Goal: Task Accomplishment & Management: Manage account settings

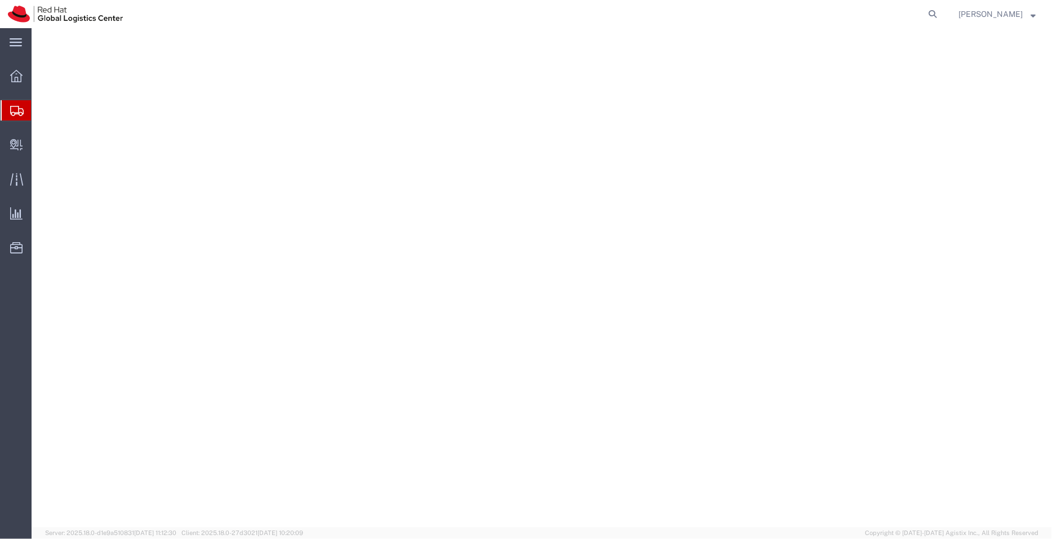
select select "38007"
select select "MH"
select select "BUSI"
select select "TIN"
select select
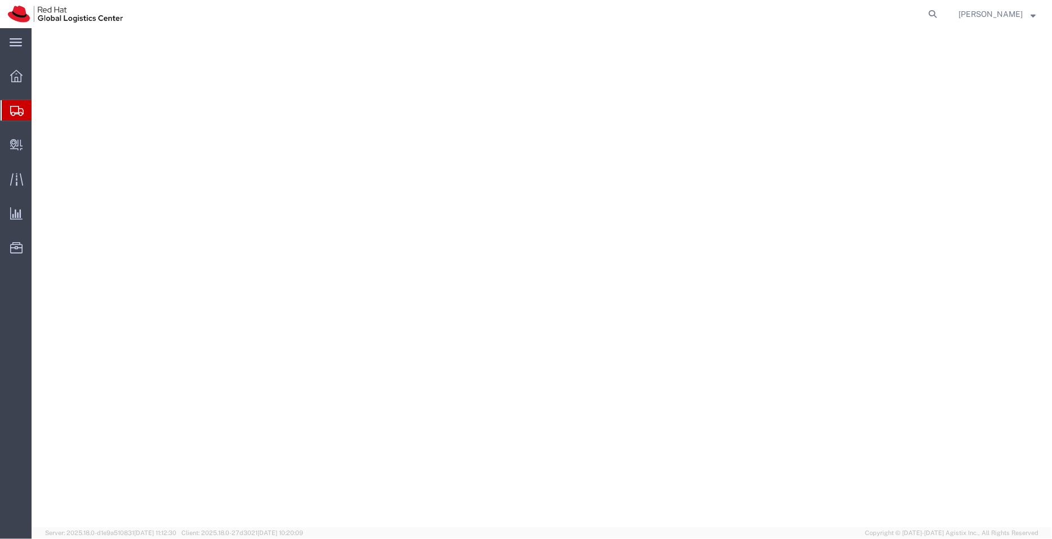
select select "KA"
select select "IN"
select select "HOME"
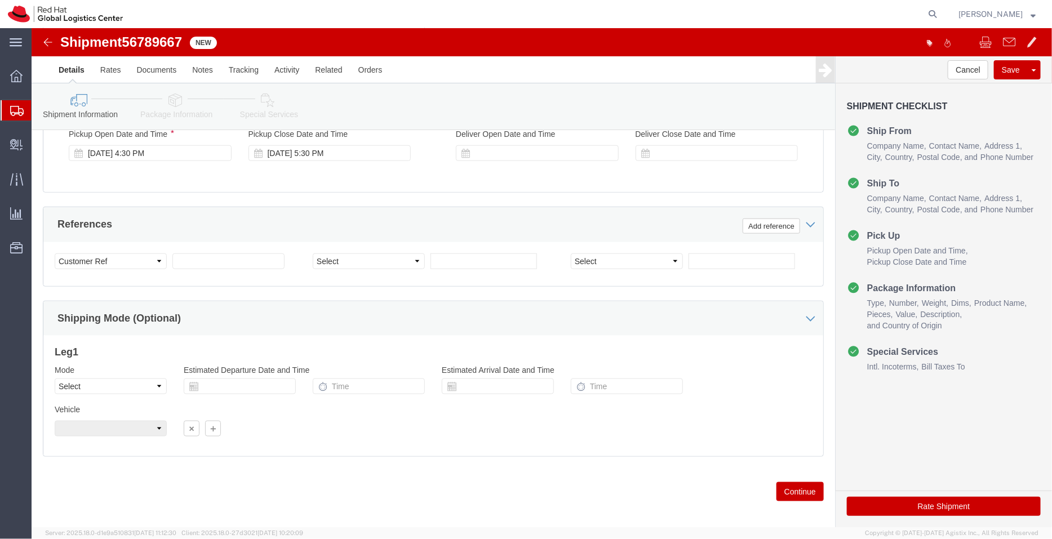
scroll to position [577, 0]
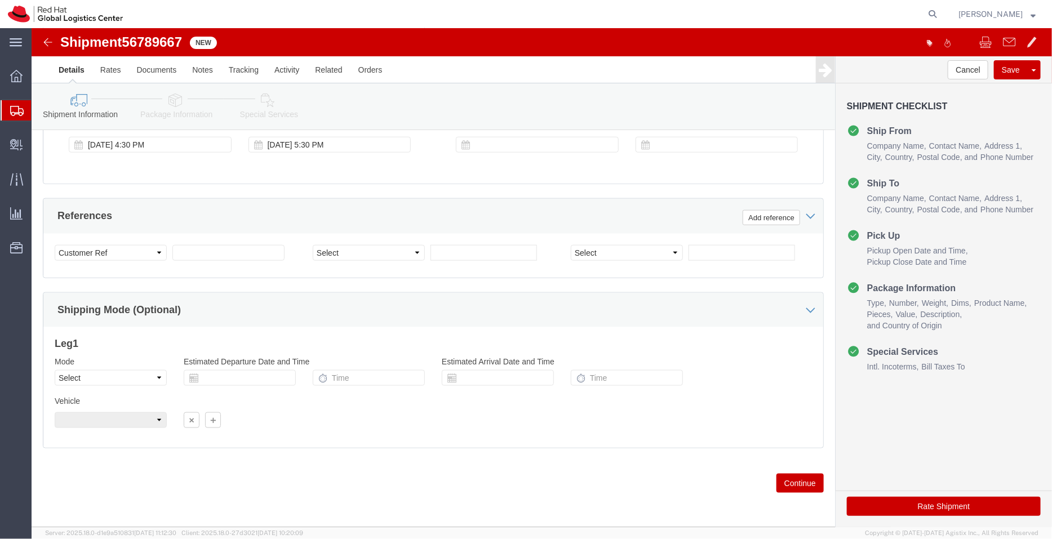
click icon
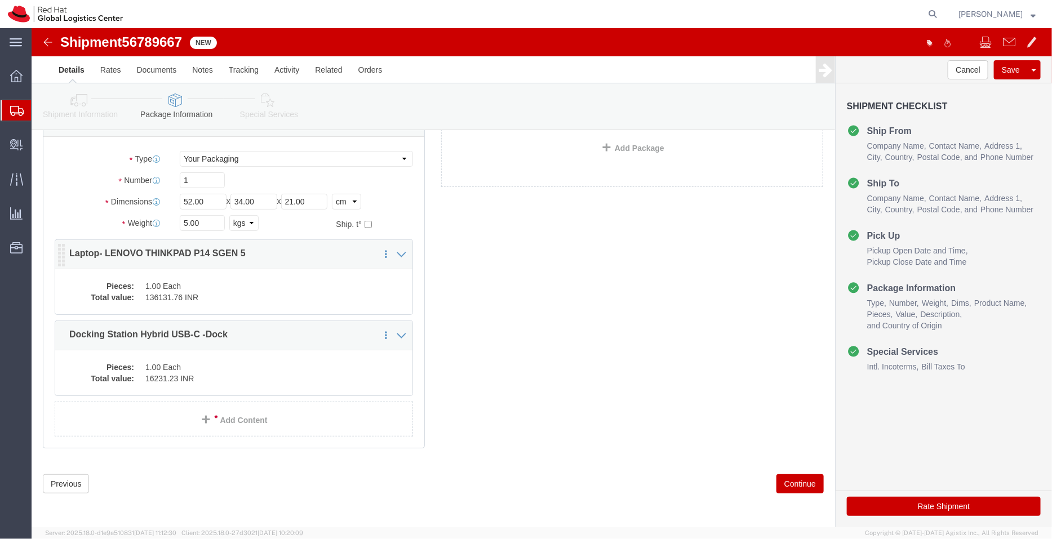
click div "Pieces: 1.00 Each Total value: 136131.76 INR"
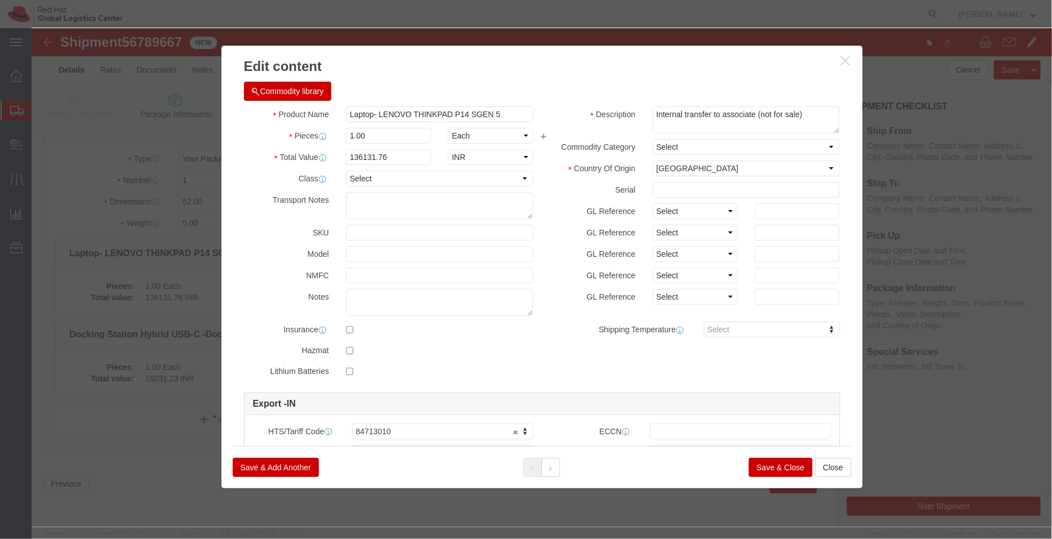
click button "Save & Close"
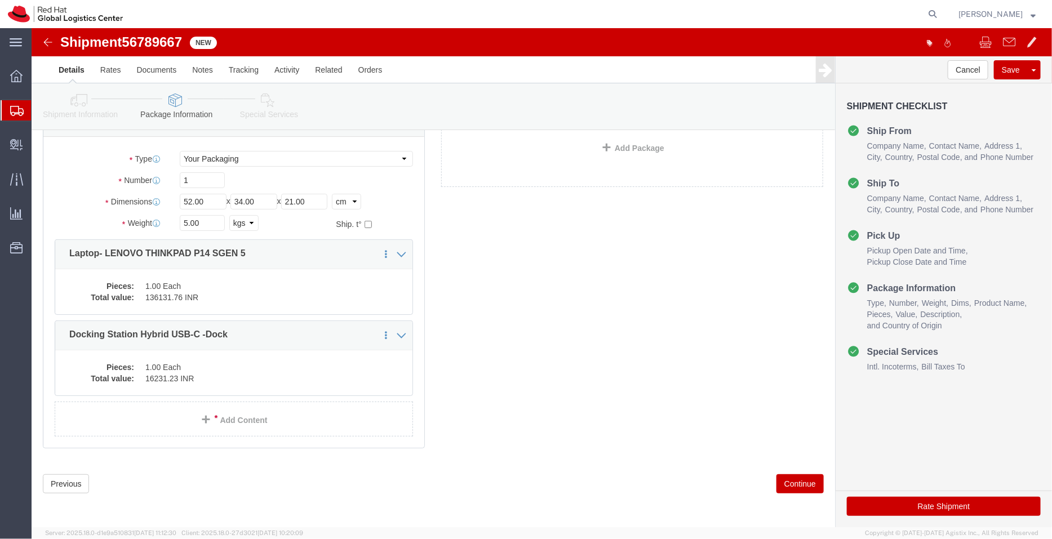
click icon
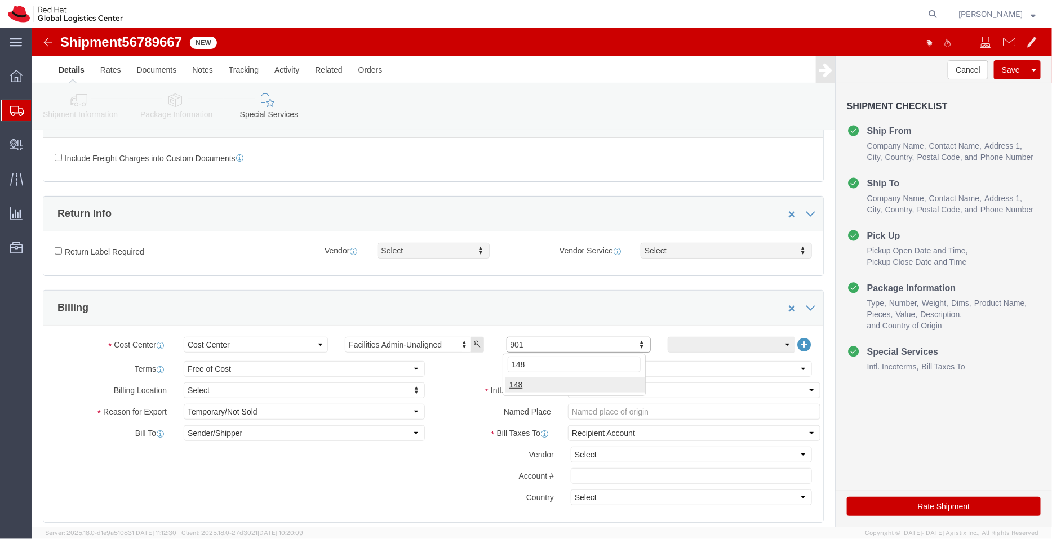
type input "148"
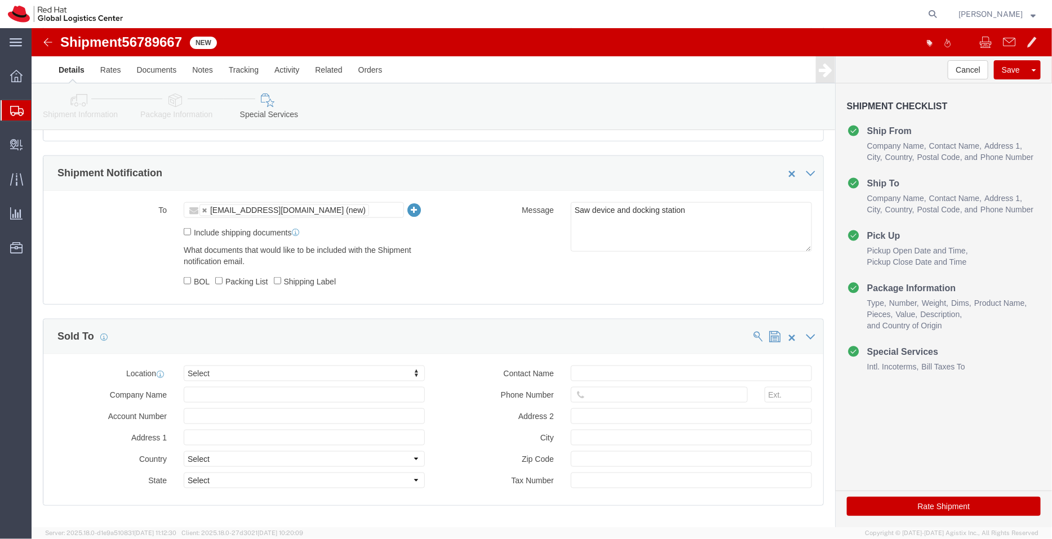
scroll to position [545, 0]
click button "Rate Shipment"
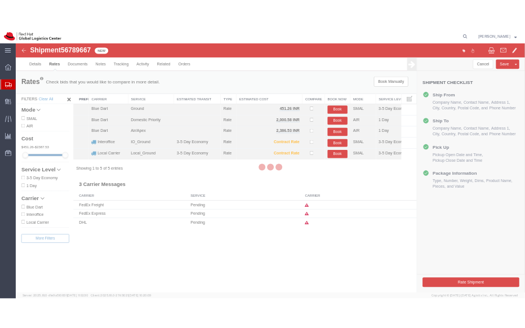
scroll to position [0, 0]
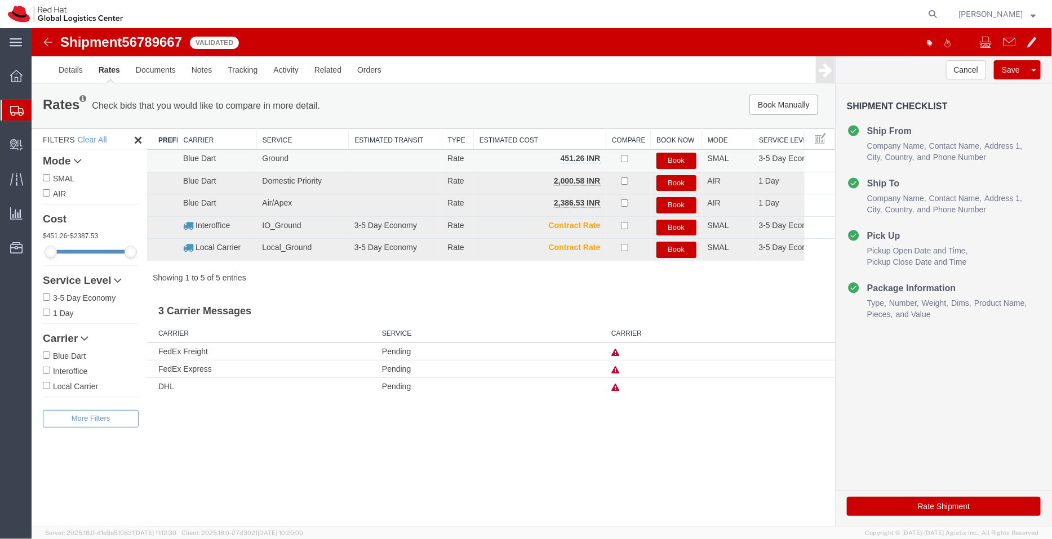
click at [673, 156] on button "Book" at bounding box center [676, 160] width 40 height 16
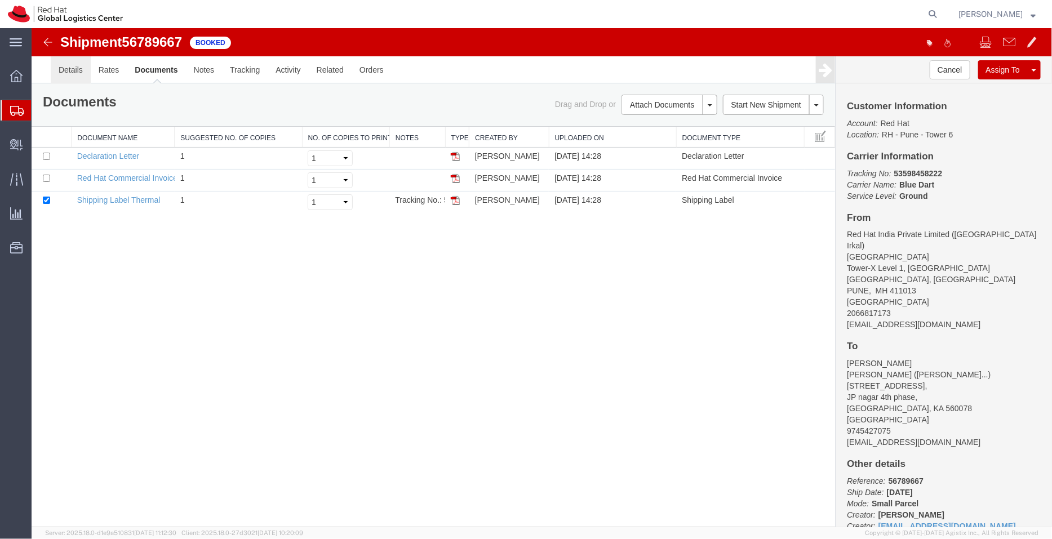
click at [78, 73] on link "Details" at bounding box center [70, 69] width 40 height 27
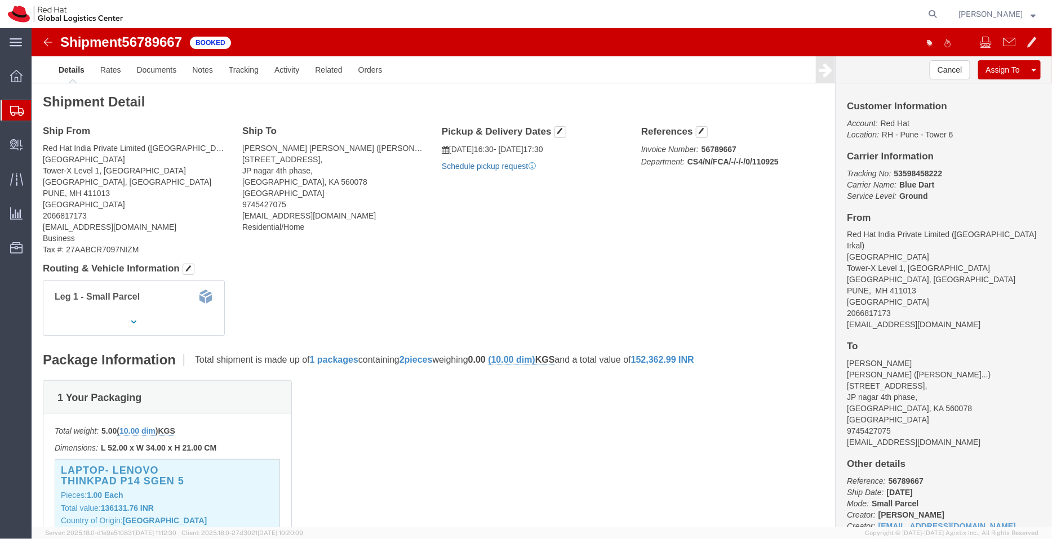
click link "Schedule pickup request"
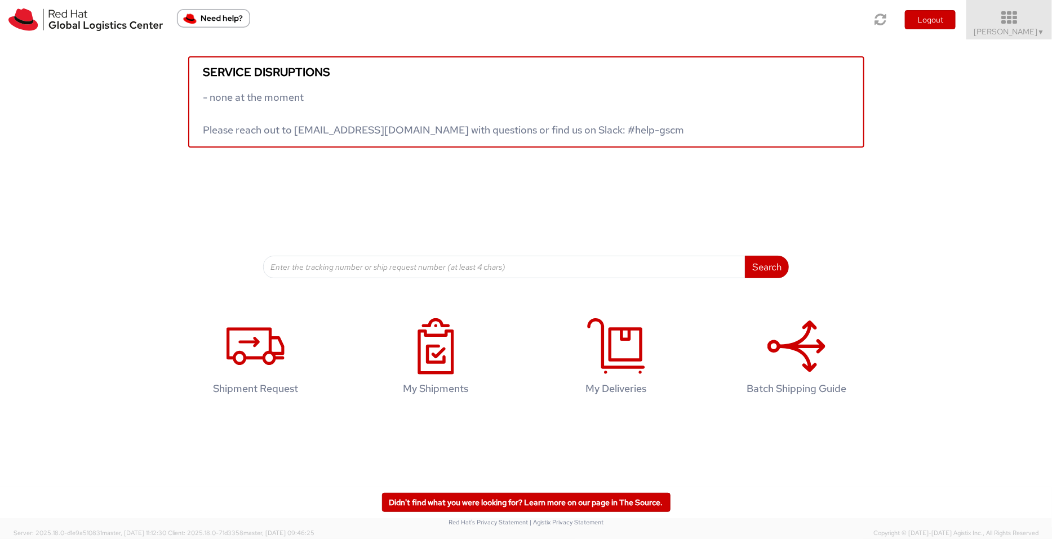
click at [1023, 35] on span "Pallav Sen Gupta ▼" at bounding box center [1009, 31] width 70 height 10
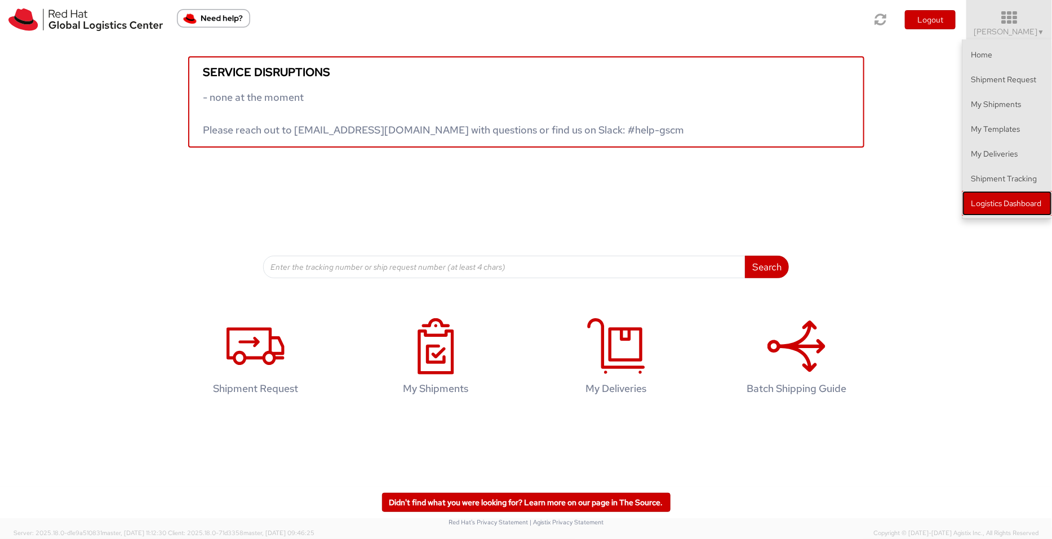
click at [1025, 201] on link "Logistics Dashboard" at bounding box center [1008, 203] width 90 height 25
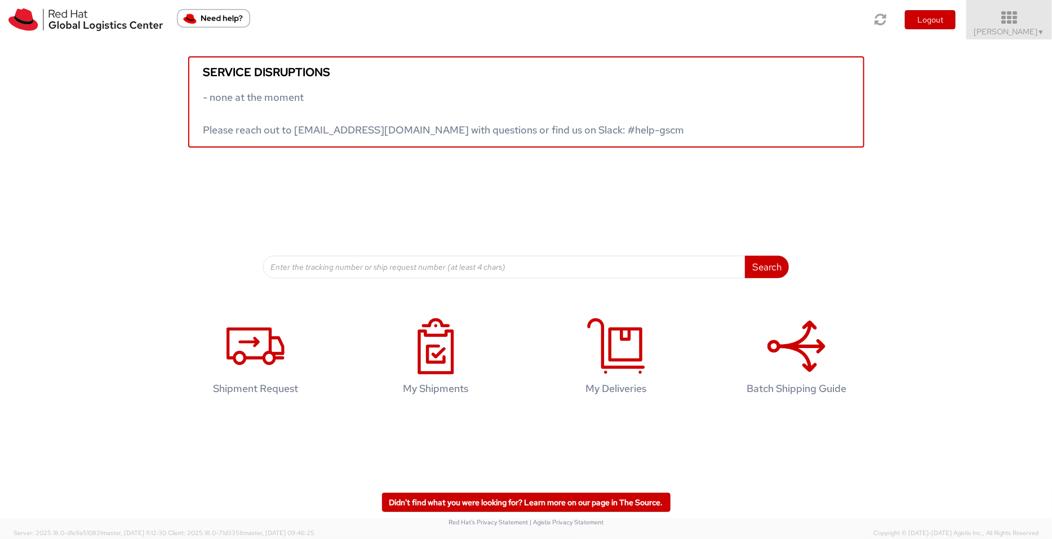
click at [1013, 11] on icon at bounding box center [1009, 18] width 99 height 16
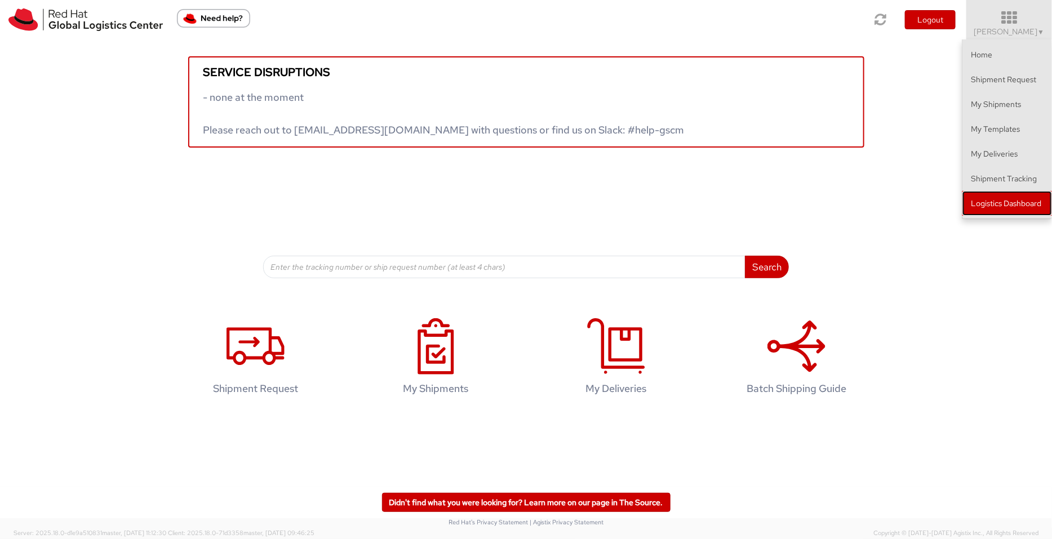
click at [1005, 212] on link "Logistics Dashboard" at bounding box center [1008, 203] width 90 height 25
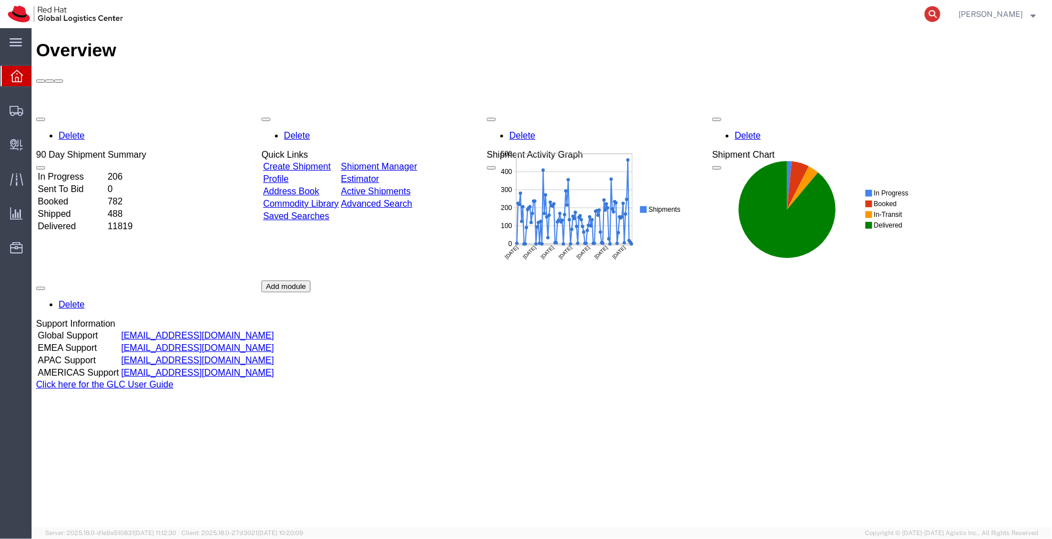
click at [938, 10] on icon at bounding box center [933, 14] width 16 height 16
paste input "148"
type input "1"
type input "50921910244"
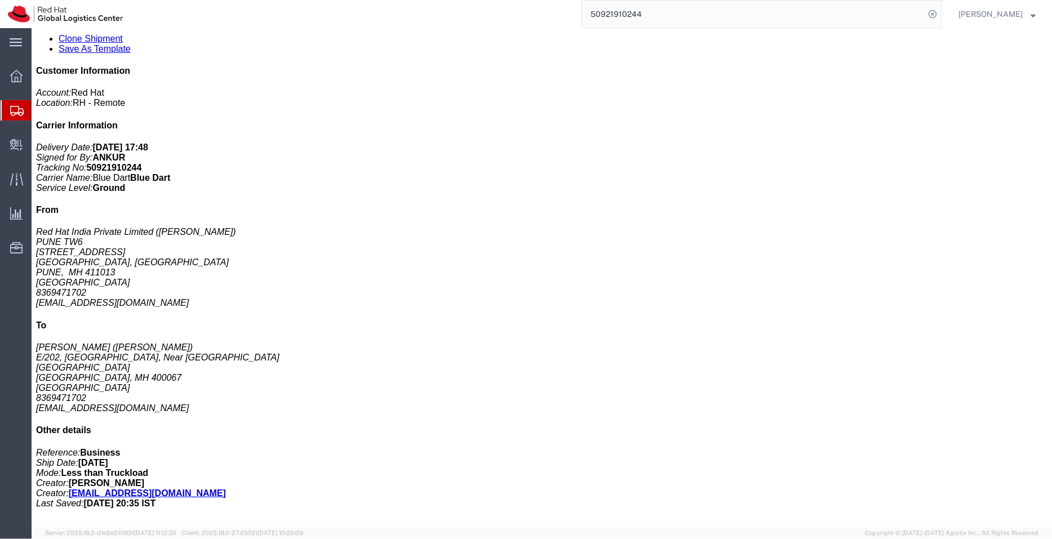
scroll to position [206, 0]
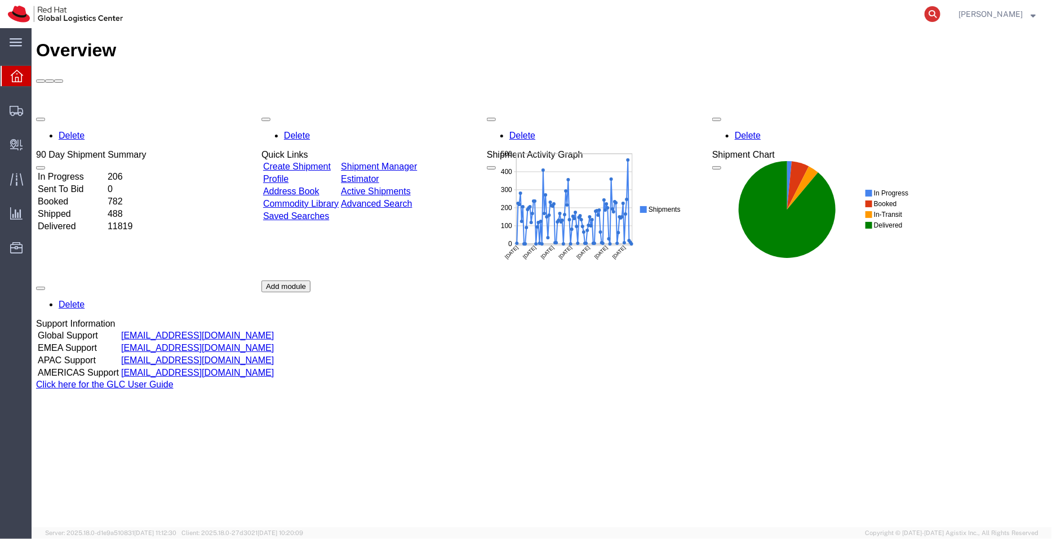
click at [931, 13] on icon at bounding box center [933, 14] width 16 height 16
paste input "53598458222"
click at [931, 13] on icon at bounding box center [933, 14] width 16 height 16
type input "53598458222"
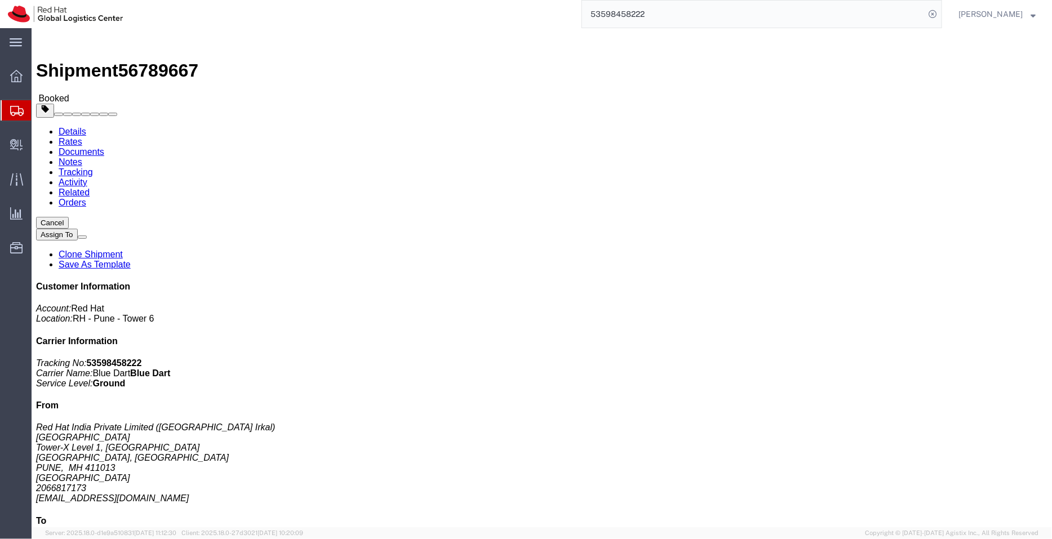
click link "Documents"
